Goal: Check status: Check status

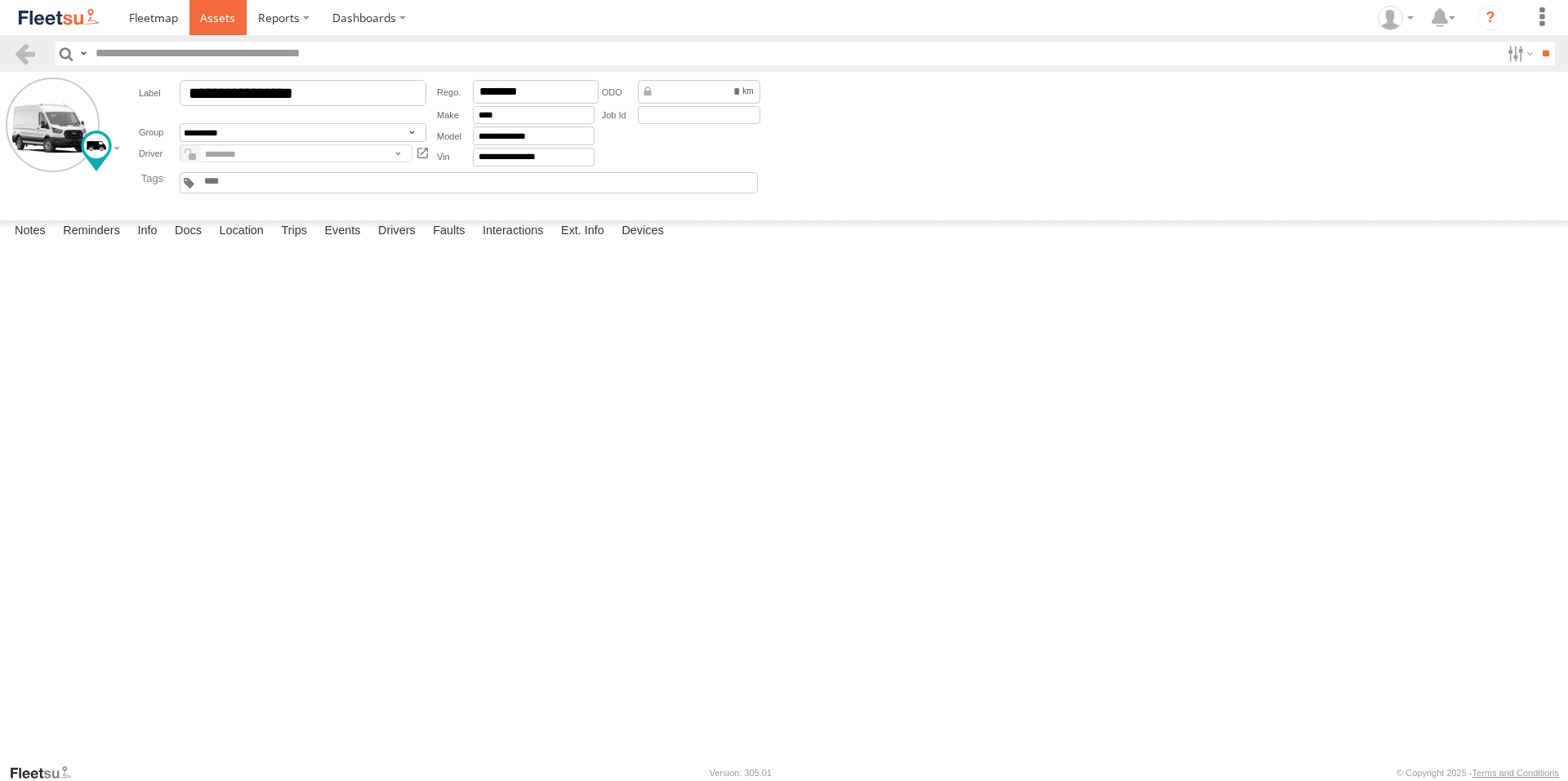
click at [213, 20] on span at bounding box center [218, 17] width 35 height 16
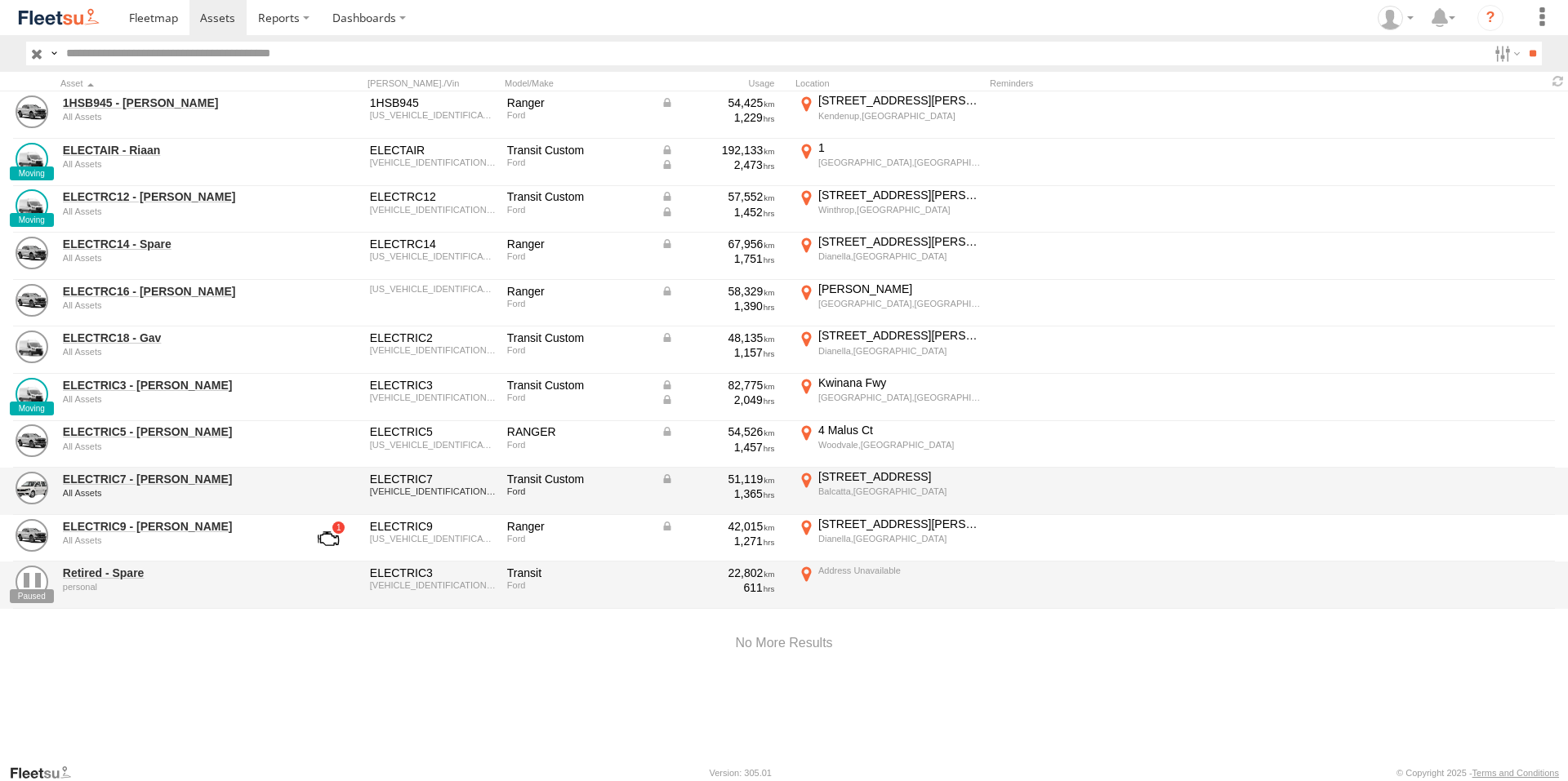
click at [138, 510] on div "ELECTRIC7 - John All Assets" at bounding box center [174, 491] width 228 height 44
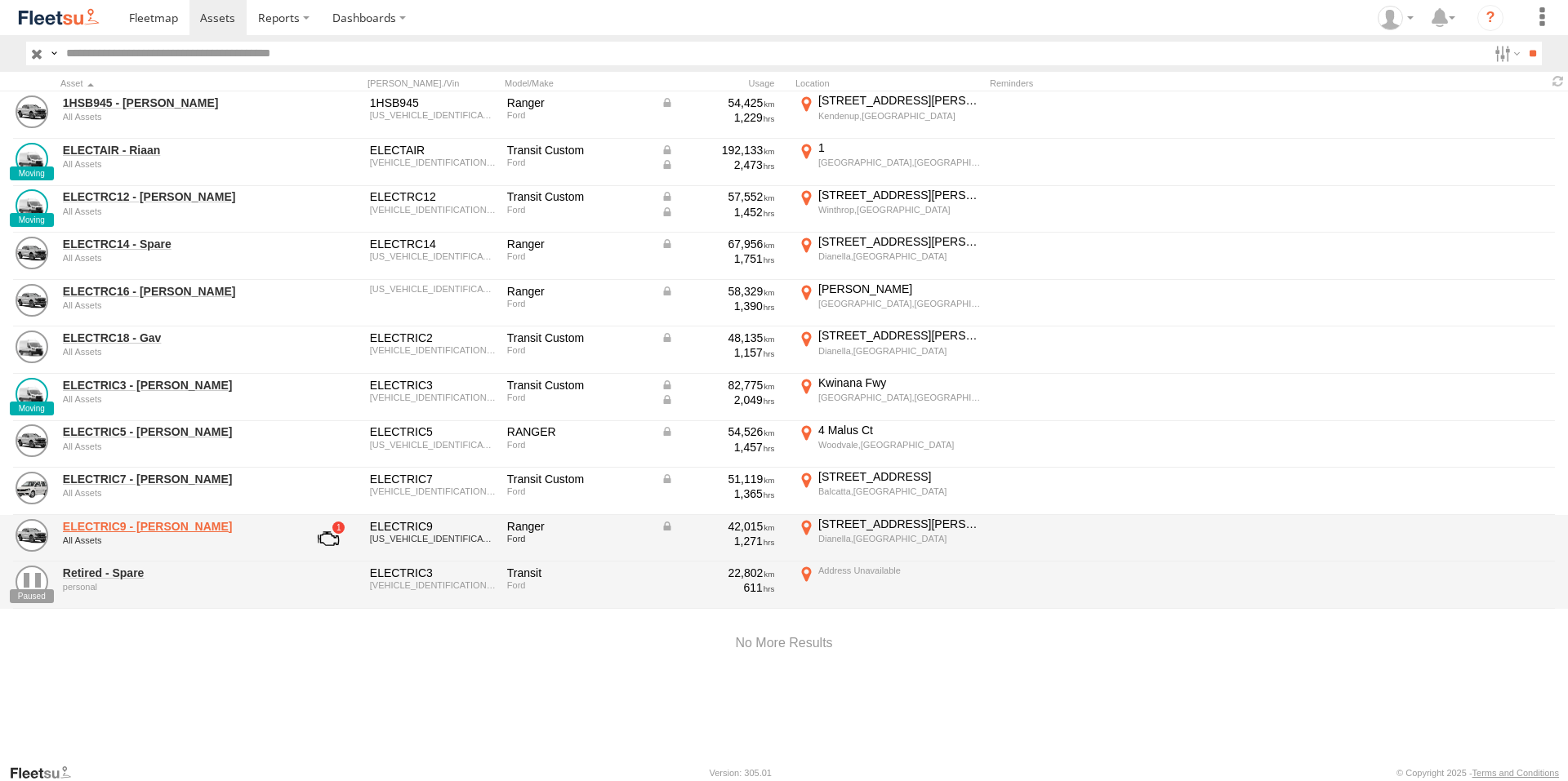
click at [138, 523] on link "ELECTRIC9 - Aaron" at bounding box center [174, 527] width 224 height 15
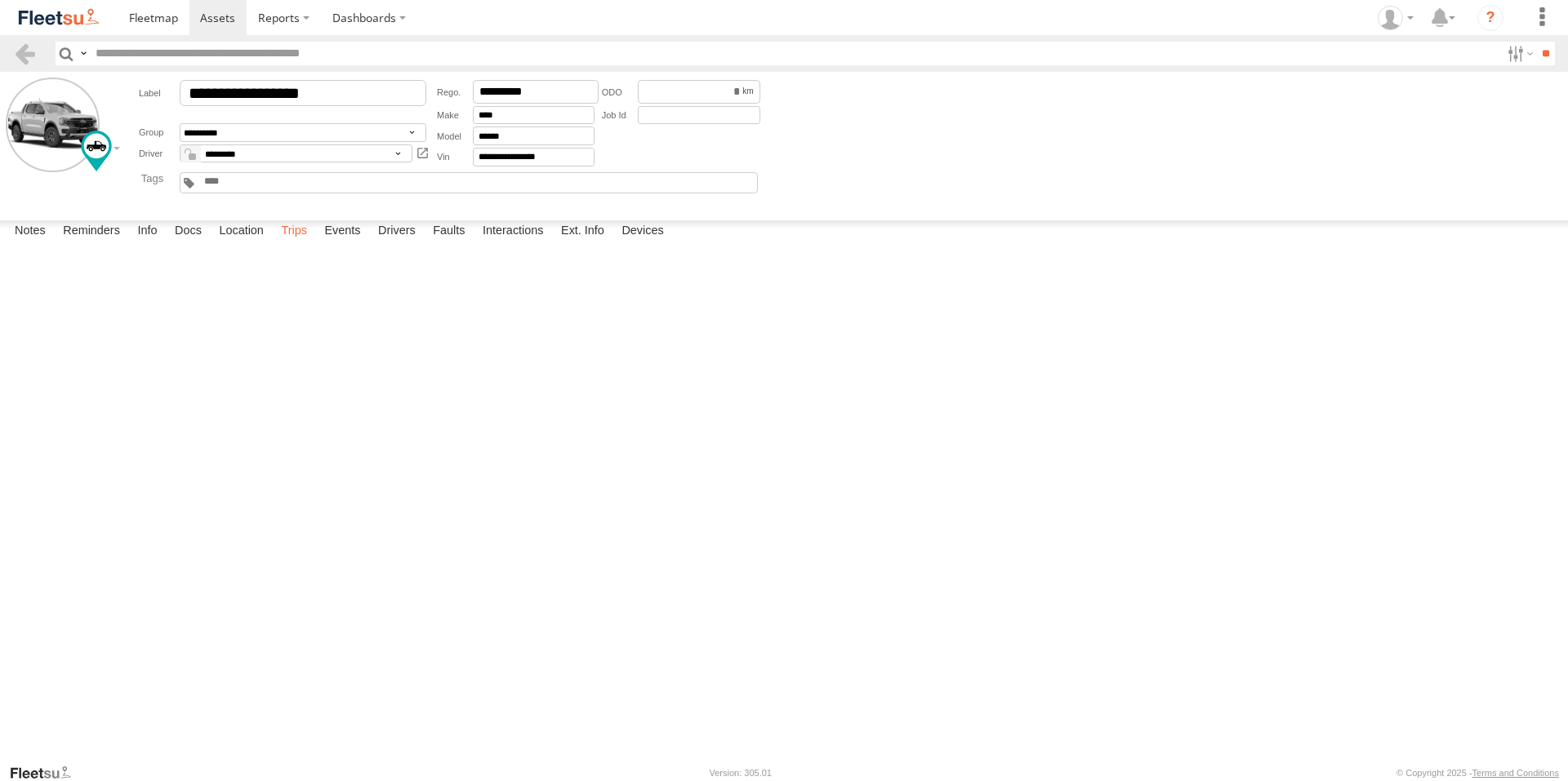
click at [290, 243] on label "Trips" at bounding box center [294, 232] width 42 height 23
click at [0, 0] on div "204 Railway Pde" at bounding box center [0, 0] width 0 height 0
click at [0, 0] on label "×" at bounding box center [0, 0] width 0 height 0
click at [0, 0] on div "2 Grand Prom" at bounding box center [0, 0] width 0 height 0
click at [0, 0] on label "×" at bounding box center [0, 0] width 0 height 0
